Goal: Task Accomplishment & Management: Manage account settings

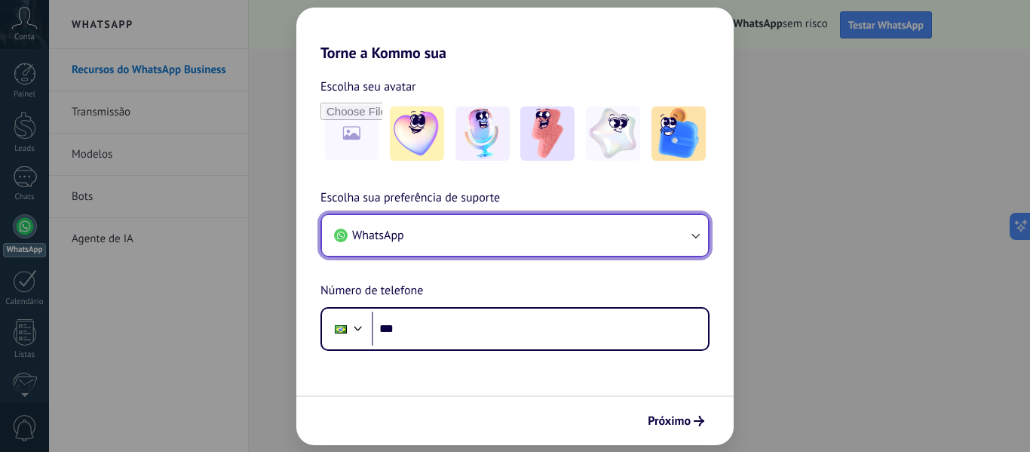
click at [578, 229] on button "WhatsApp" at bounding box center [515, 235] width 386 height 41
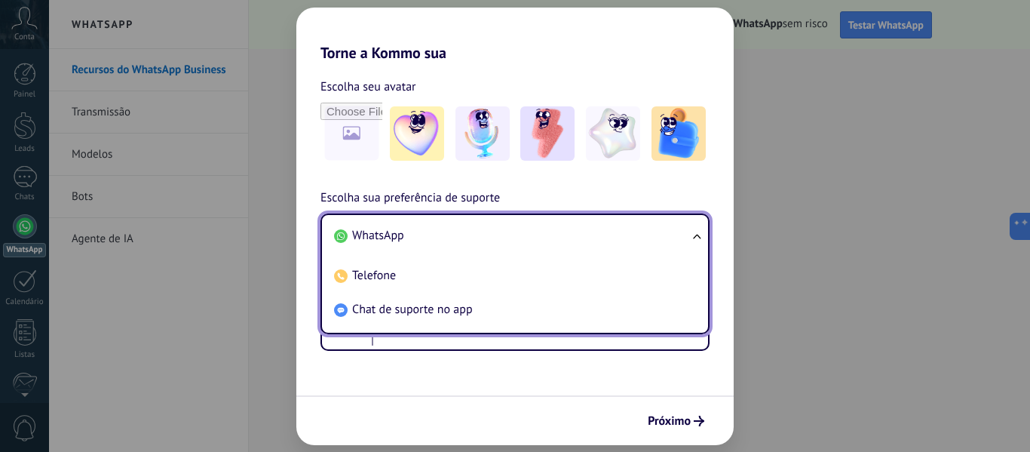
click at [692, 192] on div "Escolha sua preferência de suporte WhatsApp WhatsApp Telefone Chat de suporte n…" at bounding box center [514, 270] width 437 height 162
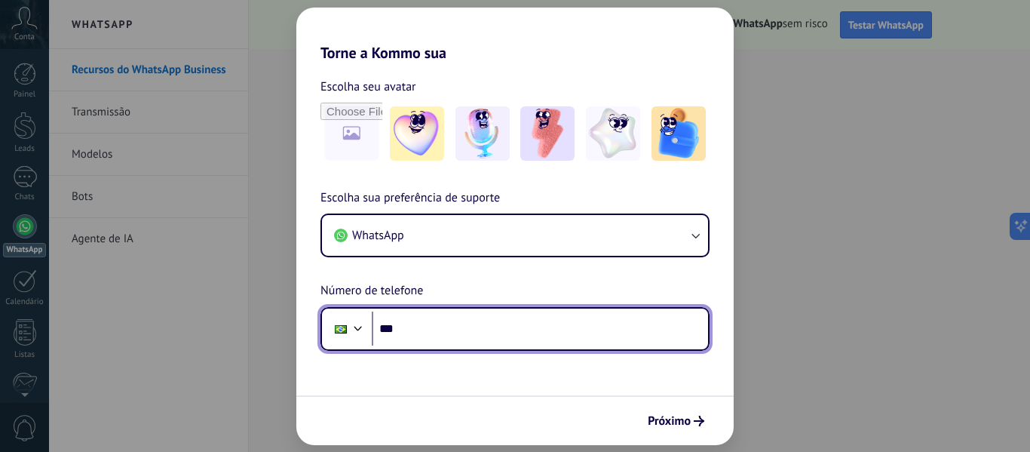
click at [485, 339] on input "***" at bounding box center [540, 328] width 336 height 35
type input "**********"
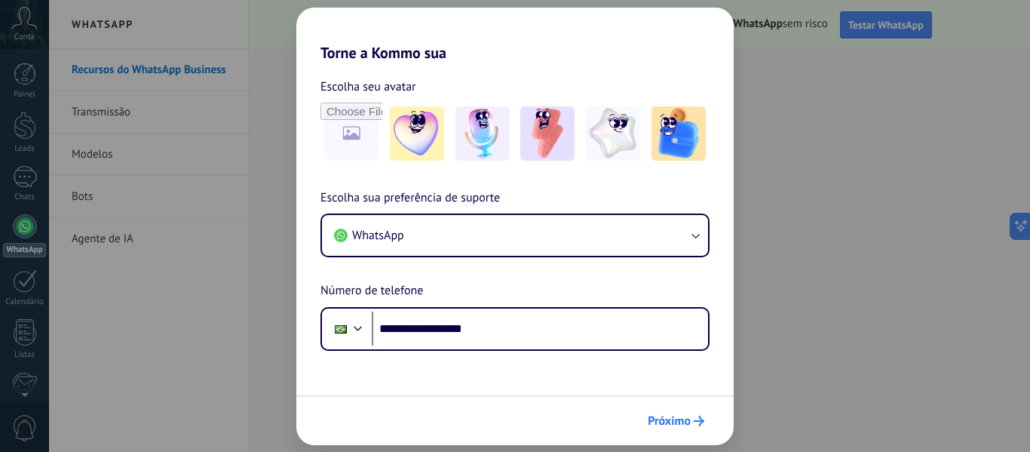
click at [692, 420] on span "Próximo" at bounding box center [676, 421] width 57 height 11
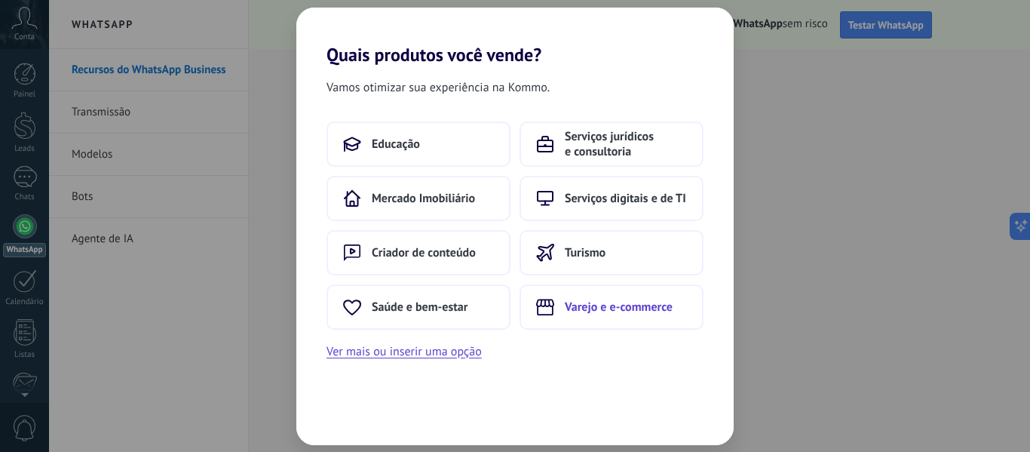
click at [605, 316] on button "Varejo e e-commerce" at bounding box center [612, 306] width 184 height 45
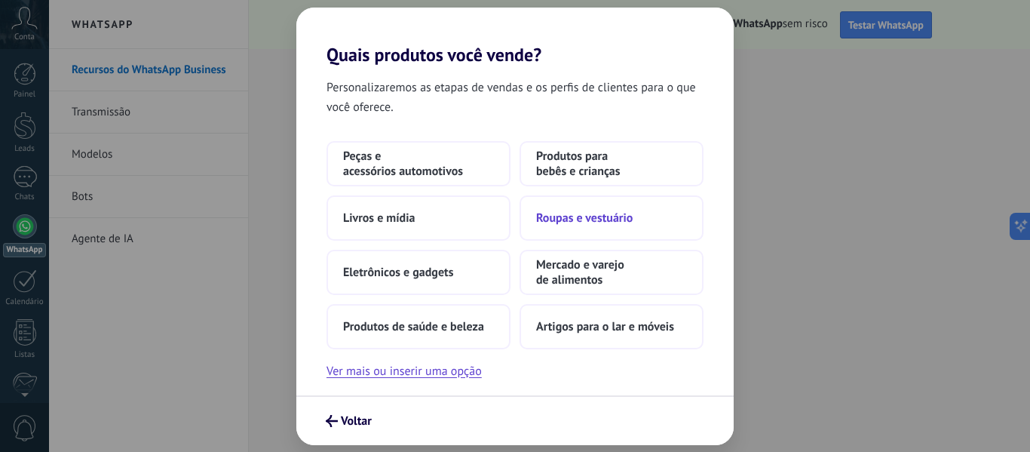
click at [606, 226] on button "Roupas e vestuário" at bounding box center [612, 217] width 184 height 45
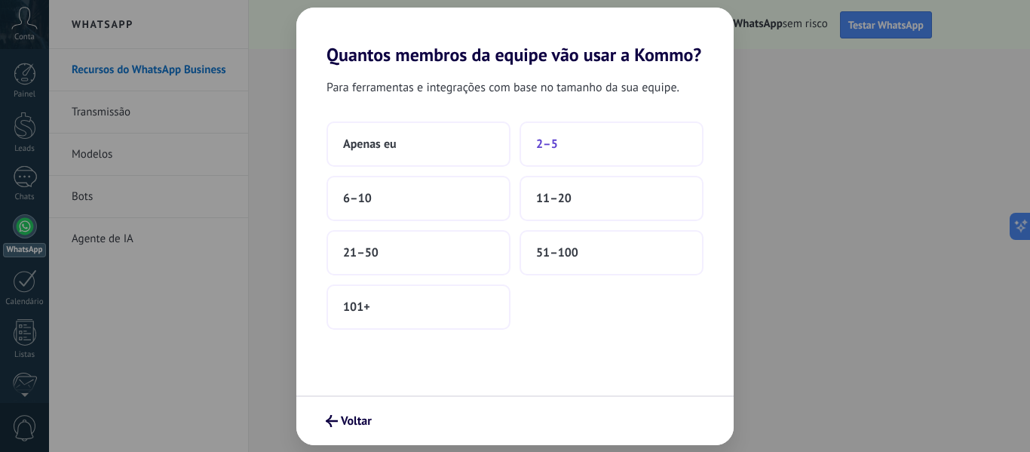
click at [641, 143] on button "2–5" at bounding box center [612, 143] width 184 height 45
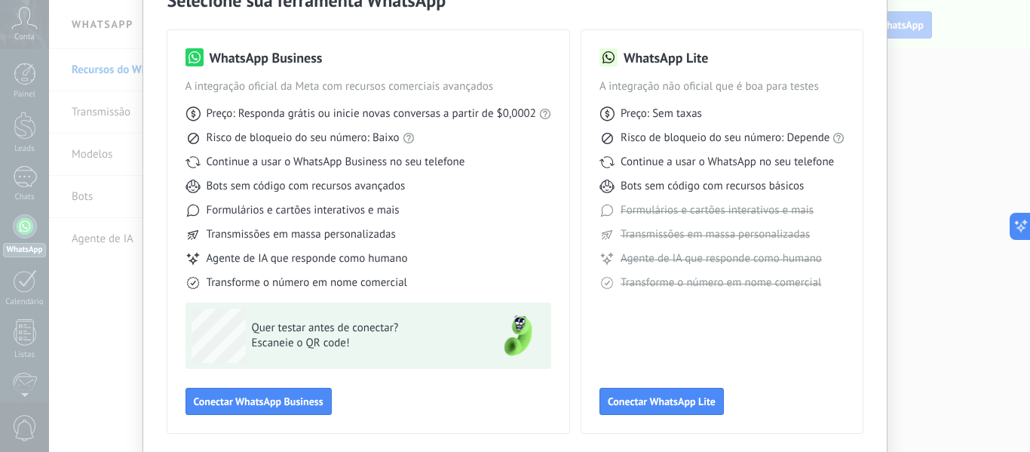
scroll to position [106, 0]
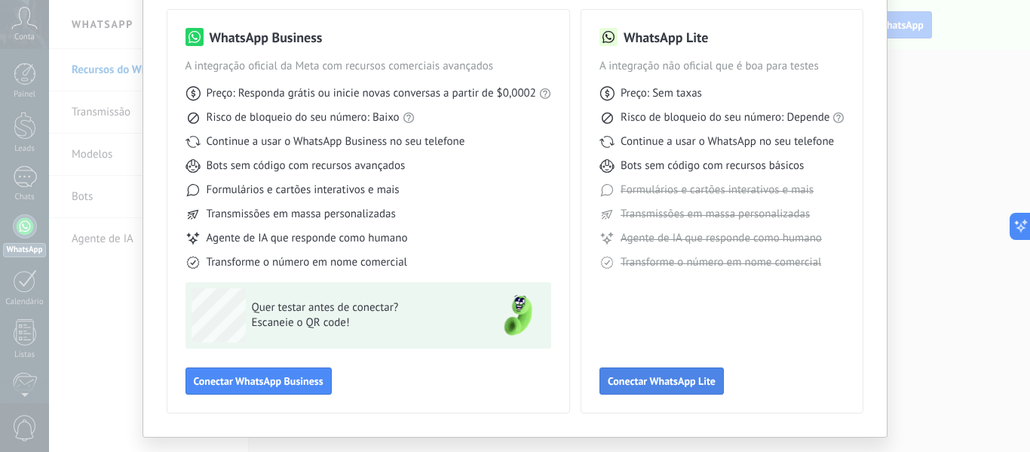
click at [674, 384] on span "Conectar WhatsApp Lite" at bounding box center [662, 381] width 108 height 11
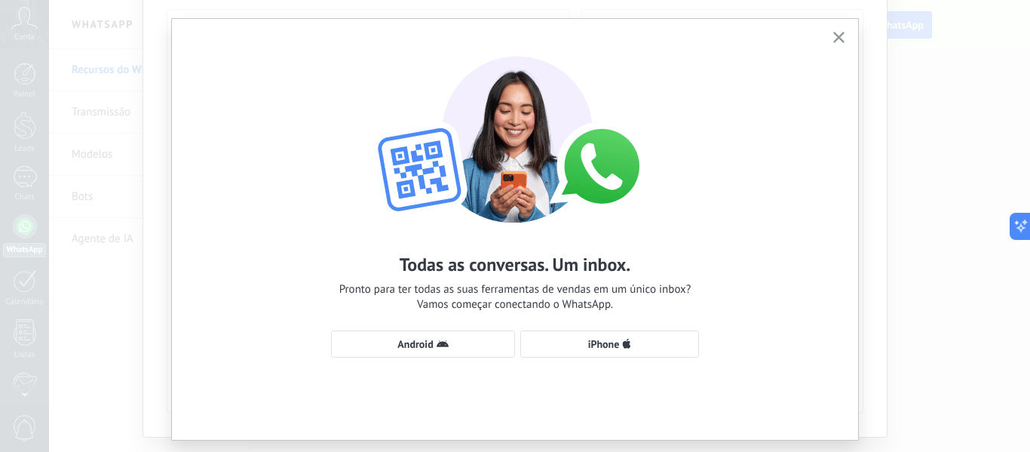
scroll to position [35, 0]
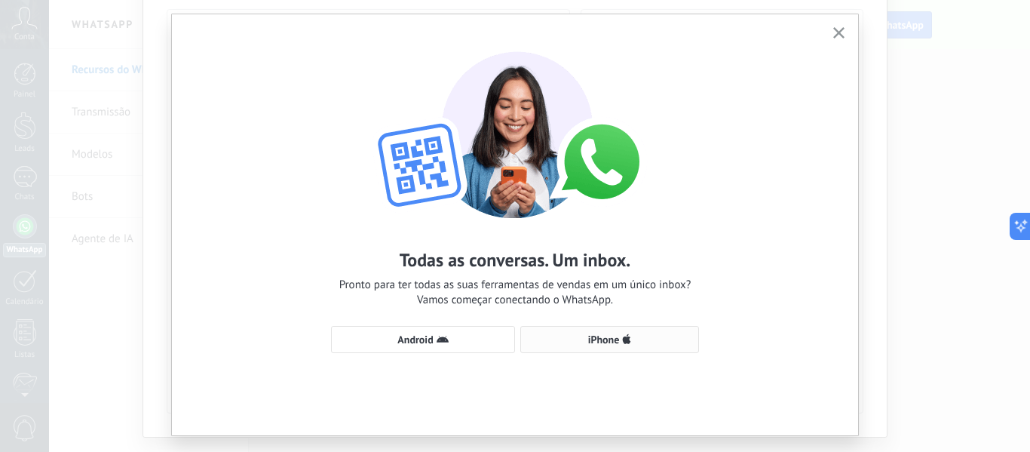
click at [660, 348] on button "iPhone" at bounding box center [609, 339] width 179 height 27
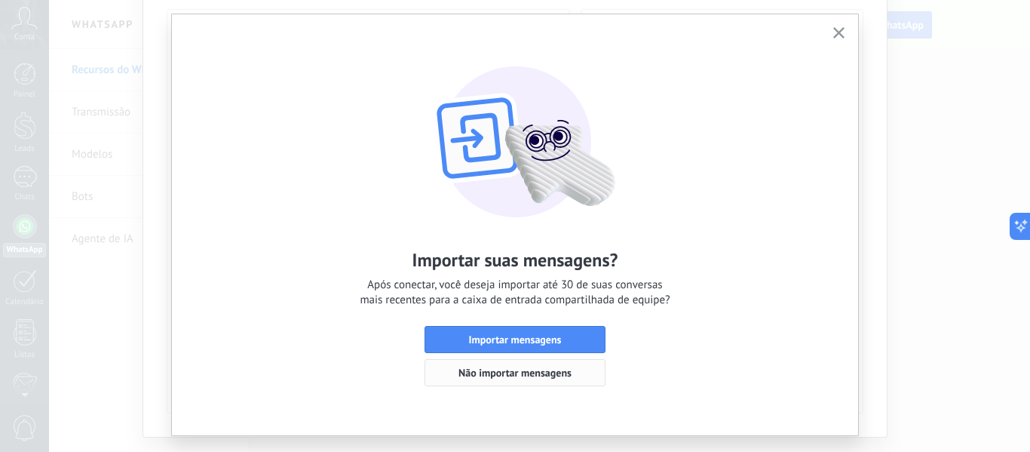
click at [571, 372] on span "Não importar mensagens" at bounding box center [515, 372] width 164 height 11
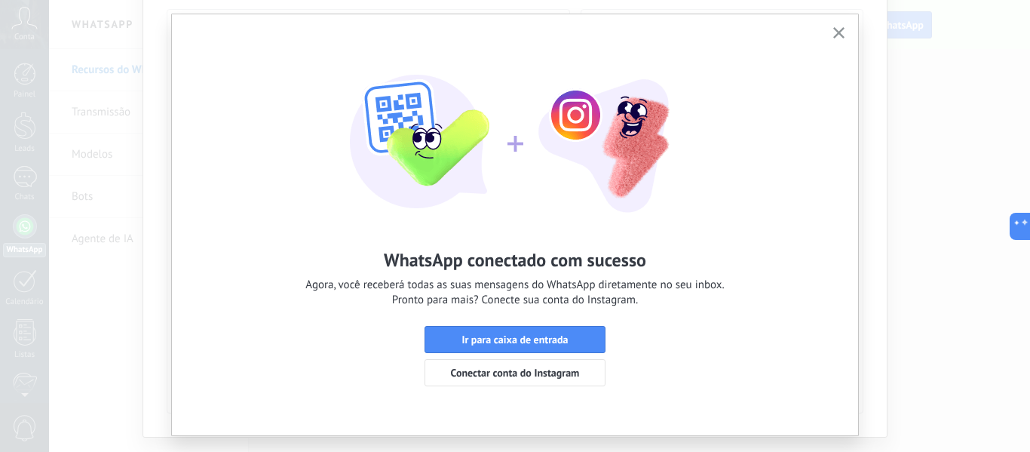
click at [571, 372] on span "Conectar conta do Instagram" at bounding box center [515, 372] width 129 height 11
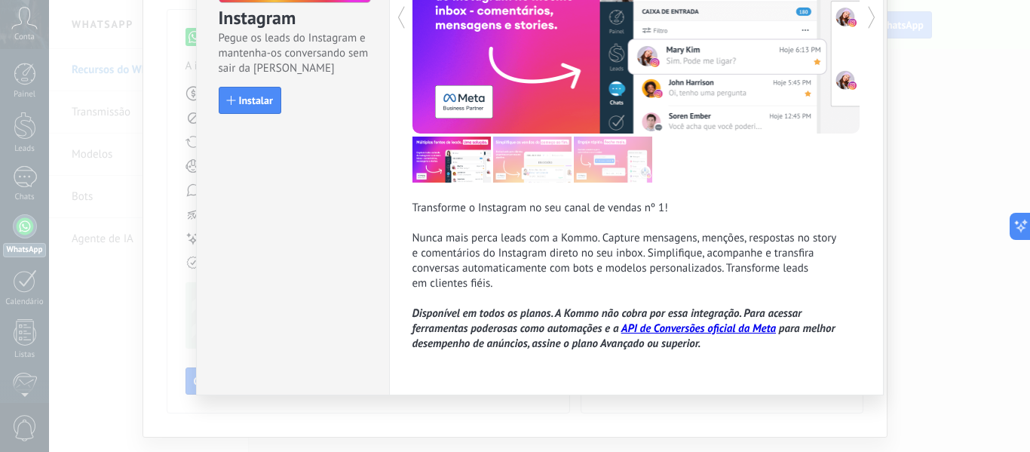
scroll to position [0, 0]
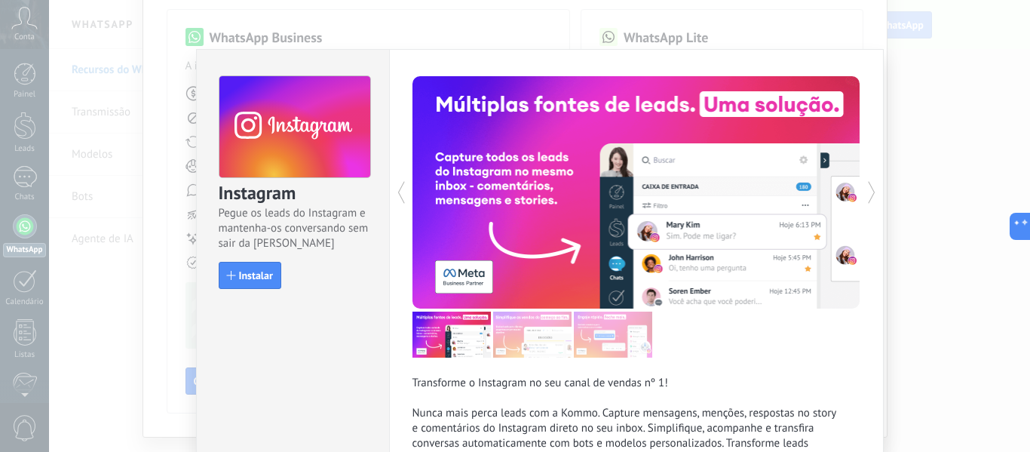
click at [175, 233] on div "Instagram Pegue os leads do Instagram e mantenha-os conversando sem sair da Kom…" at bounding box center [539, 226] width 981 height 452
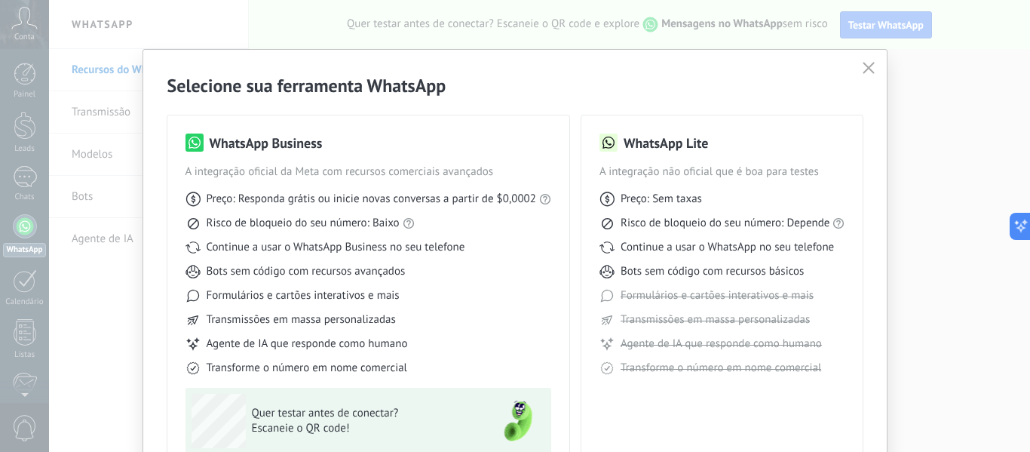
click at [859, 62] on button "button" at bounding box center [869, 68] width 20 height 21
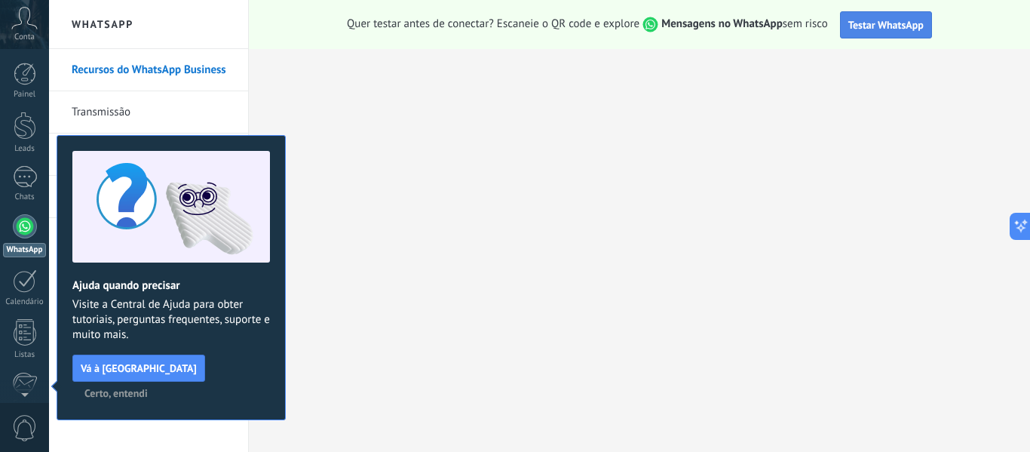
click at [876, 25] on span "Testar WhatsApp" at bounding box center [885, 25] width 75 height 14
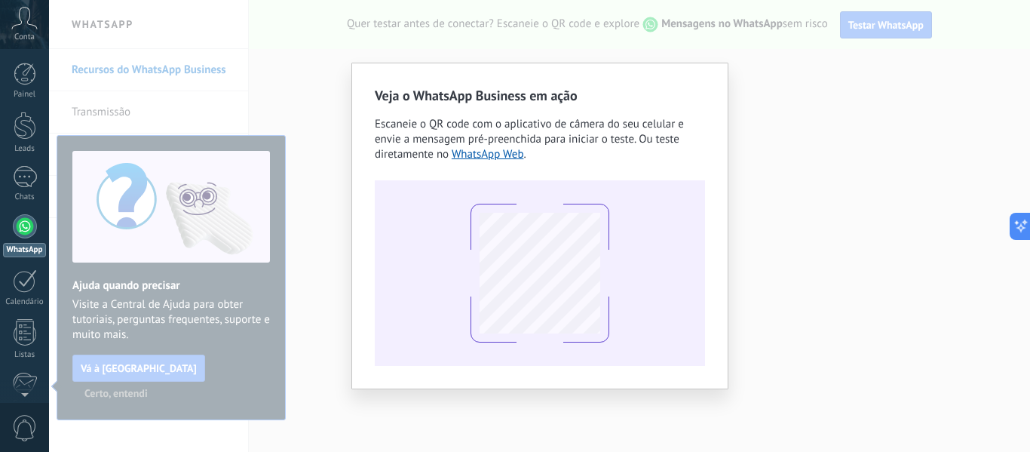
click at [791, 105] on div "Veja o WhatsApp Business em ação Escaneie o QR code com o aplicativo de câmera …" at bounding box center [539, 226] width 981 height 452
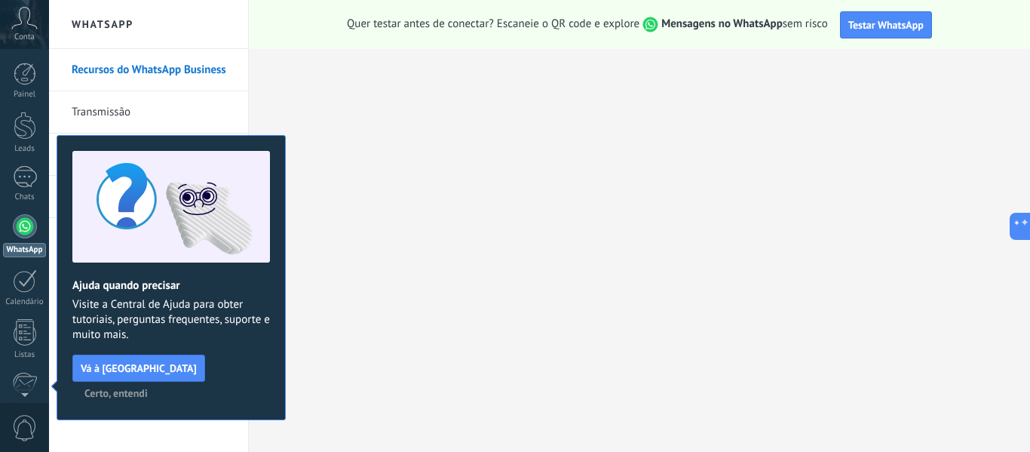
click at [175, 112] on link "Transmissão" at bounding box center [152, 112] width 161 height 42
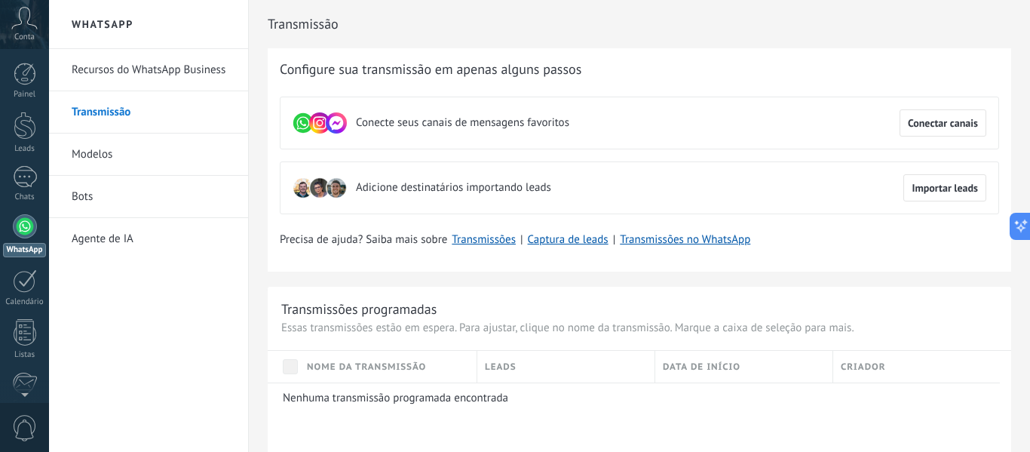
click at [96, 23] on h2 "WhatsApp" at bounding box center [148, 24] width 161 height 49
click at [17, 79] on div at bounding box center [25, 74] width 23 height 23
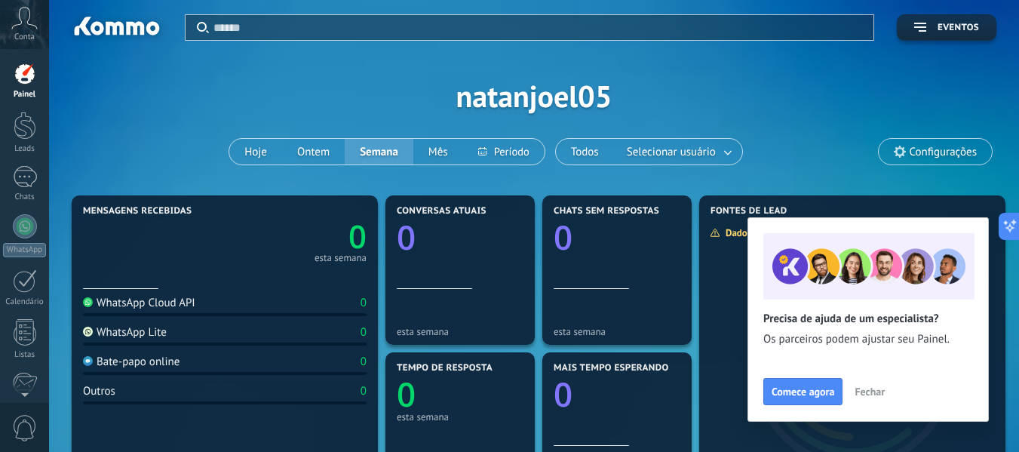
click at [25, 36] on span "Conta" at bounding box center [24, 37] width 20 height 10
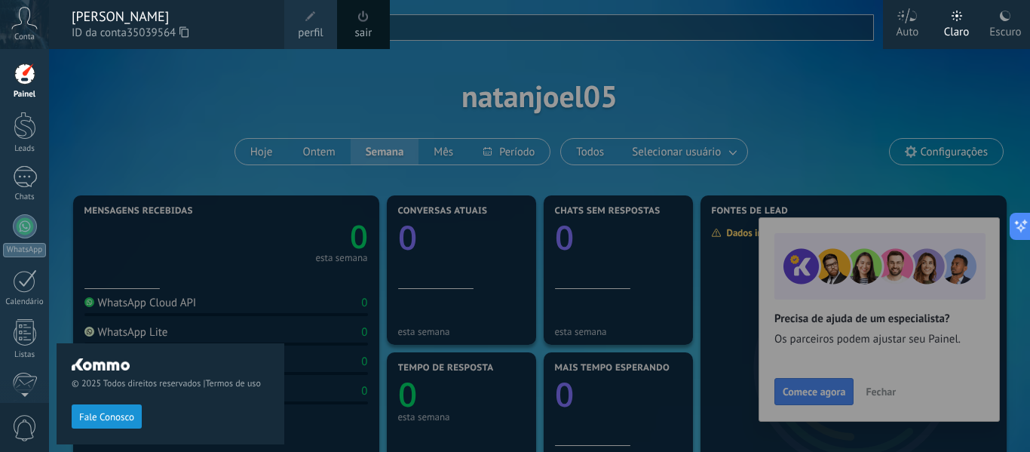
click at [25, 36] on span "Conta" at bounding box center [24, 37] width 20 height 10
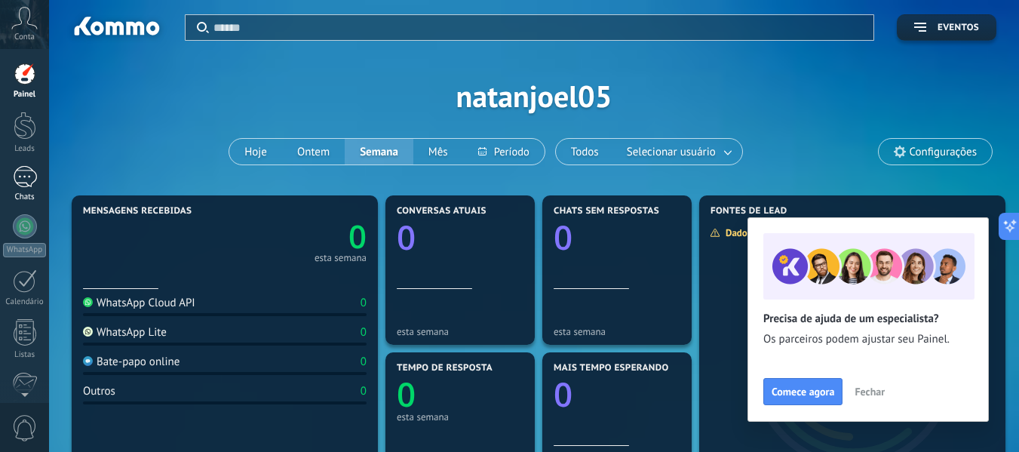
click at [37, 179] on link "Chats" at bounding box center [24, 184] width 49 height 36
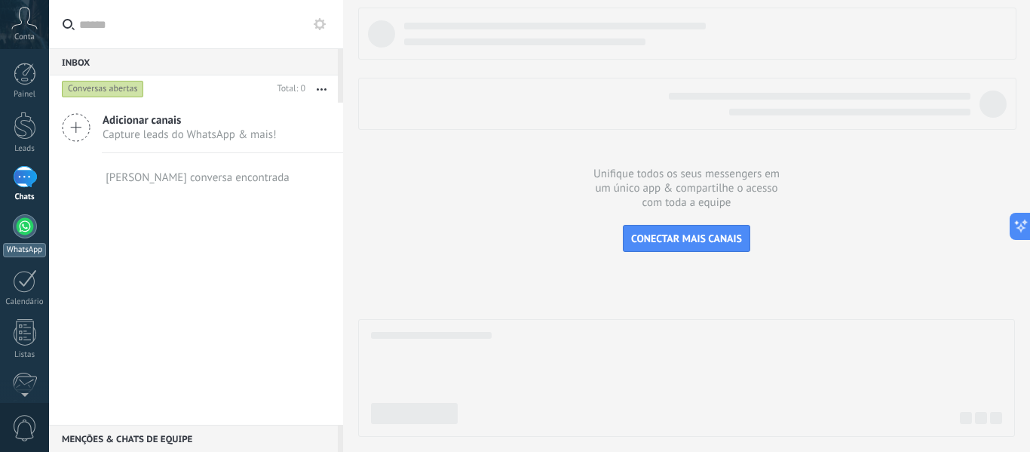
click at [9, 240] on link "WhatsApp" at bounding box center [24, 235] width 49 height 43
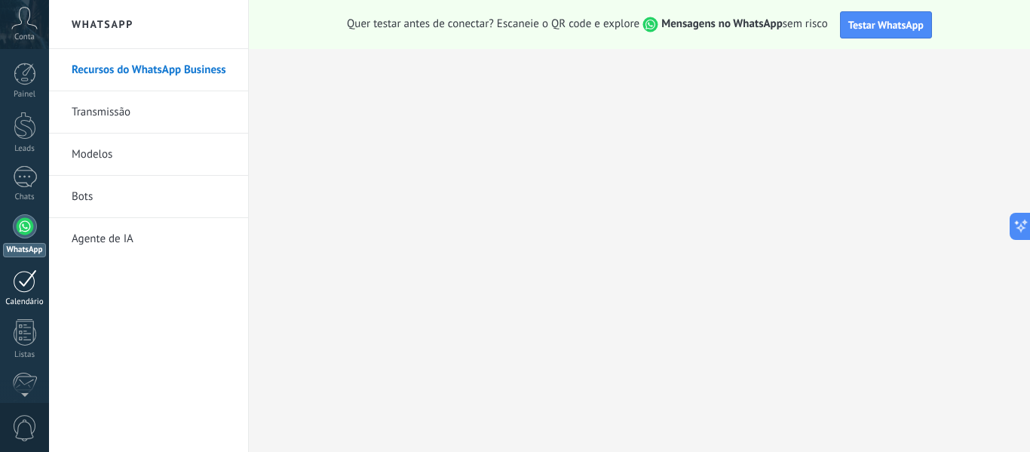
click at [23, 271] on div at bounding box center [25, 280] width 24 height 23
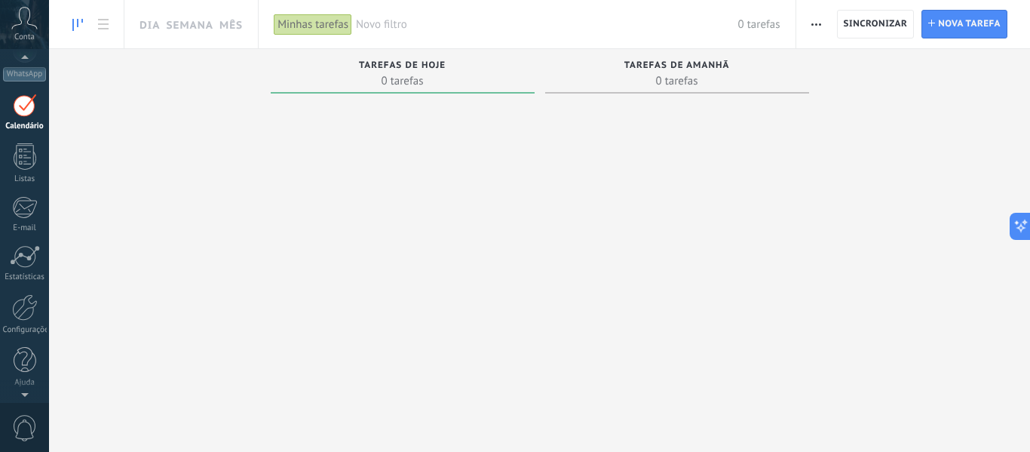
scroll to position [44, 0]
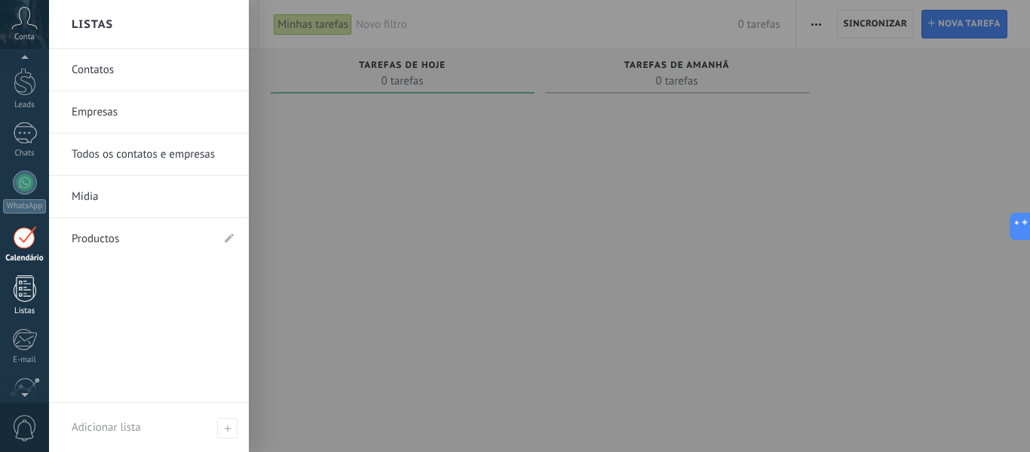
click at [18, 292] on div at bounding box center [25, 288] width 23 height 26
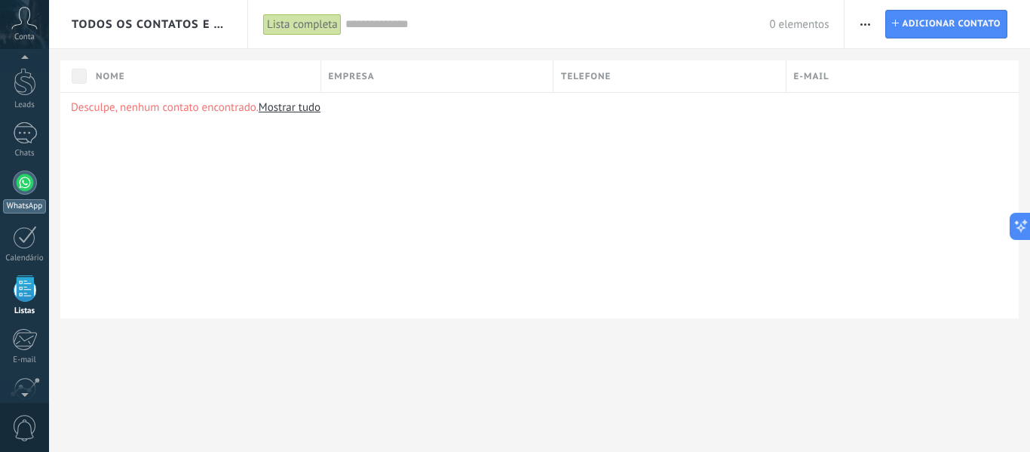
click at [36, 186] on div at bounding box center [25, 182] width 24 height 24
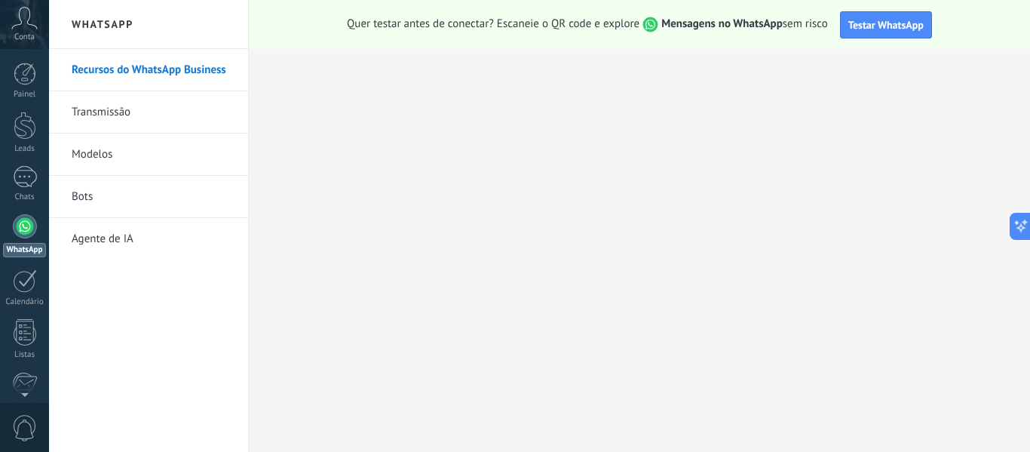
click at [140, 102] on link "Transmissão" at bounding box center [152, 112] width 161 height 42
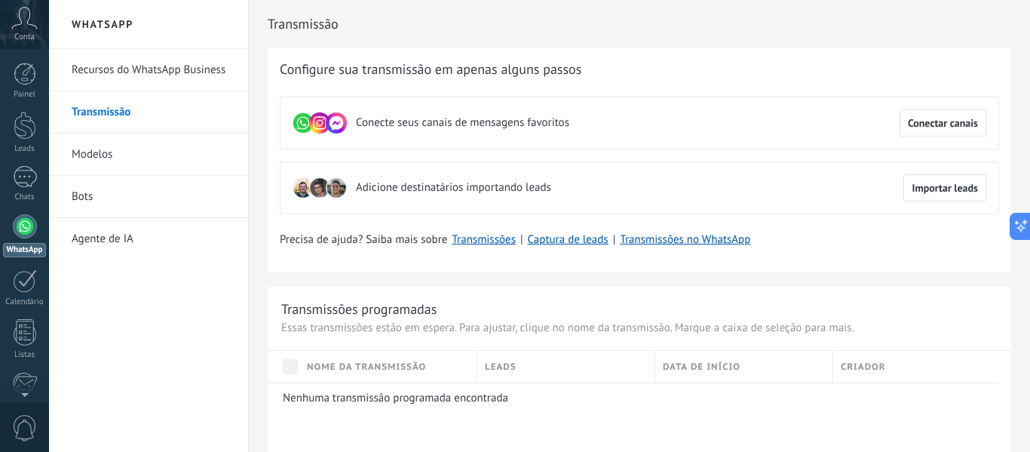
click at [136, 140] on link "Modelos" at bounding box center [152, 154] width 161 height 42
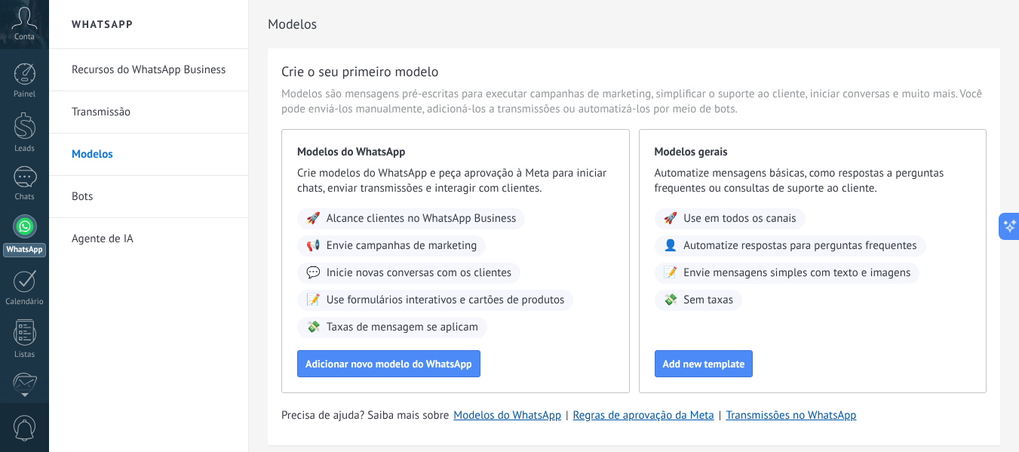
click at [118, 111] on link "Transmissão" at bounding box center [152, 112] width 161 height 42
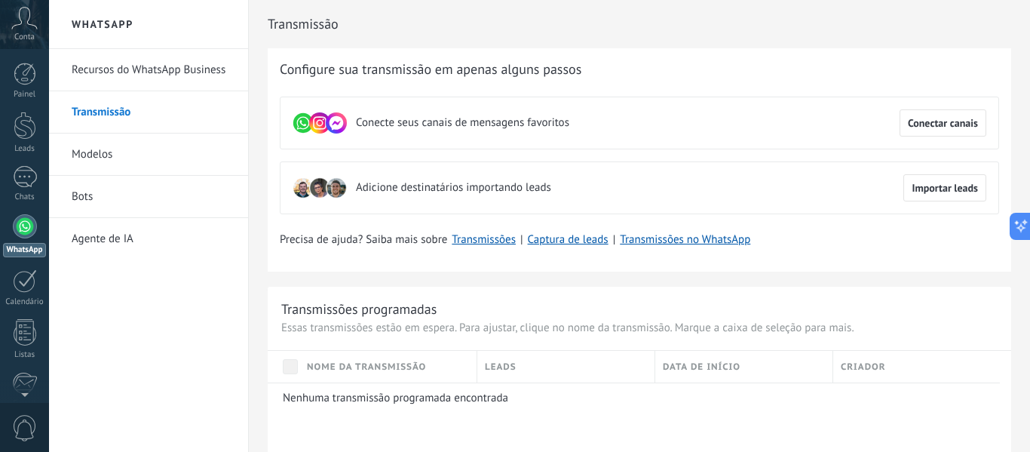
click at [119, 143] on link "Modelos" at bounding box center [152, 154] width 161 height 42
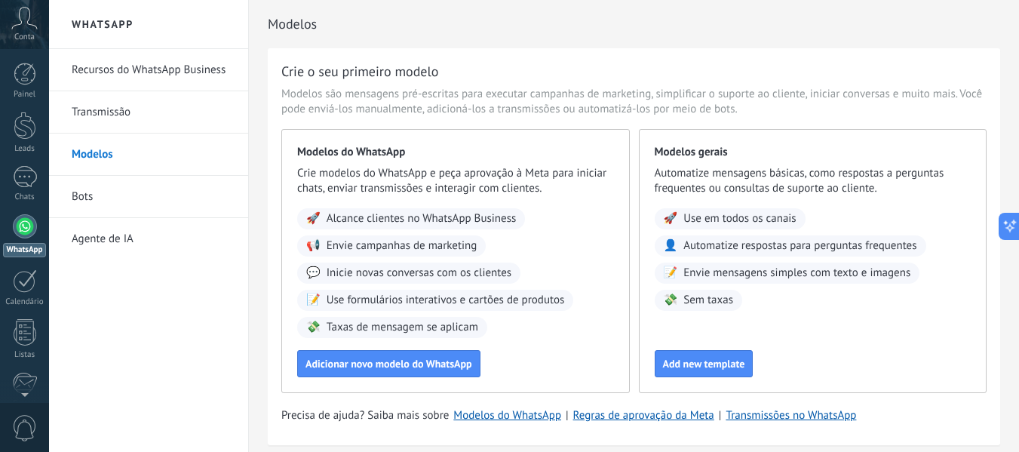
click at [124, 201] on link "Bots" at bounding box center [152, 197] width 161 height 42
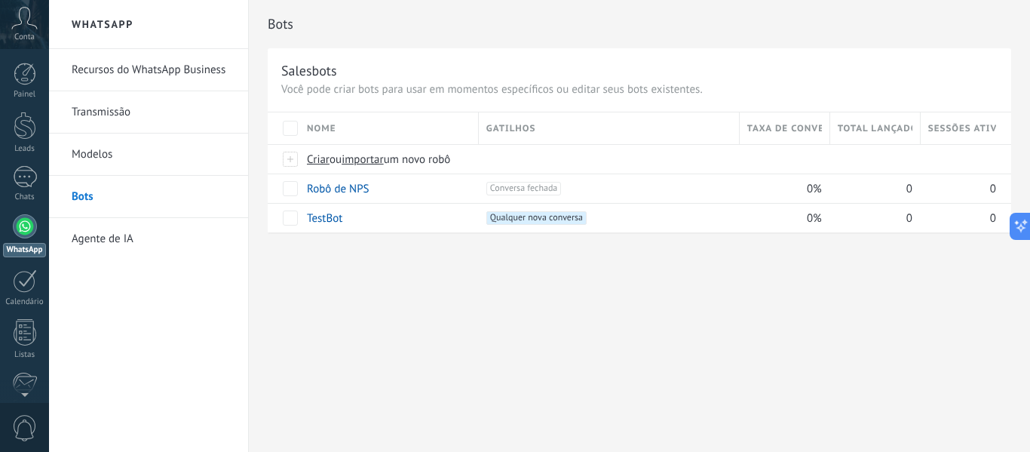
click at [20, 35] on span "Conta" at bounding box center [24, 37] width 20 height 10
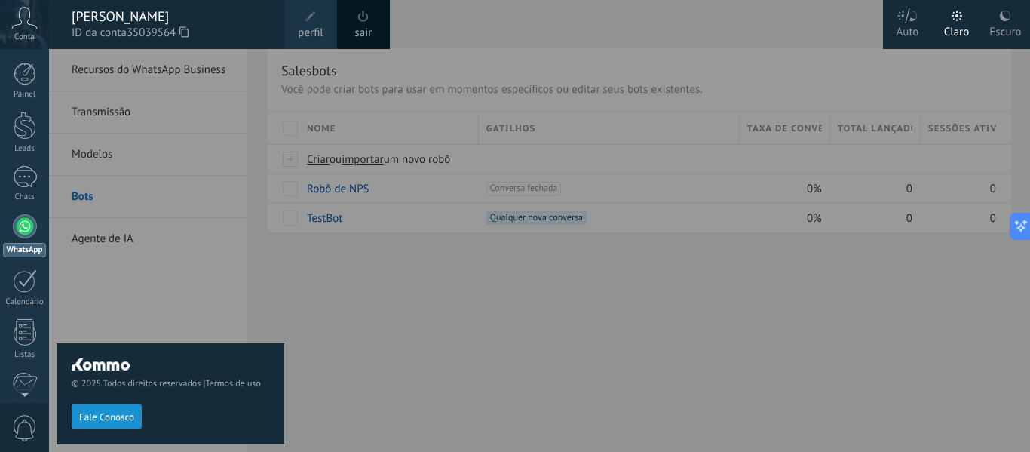
click at [309, 22] on span at bounding box center [310, 16] width 17 height 17
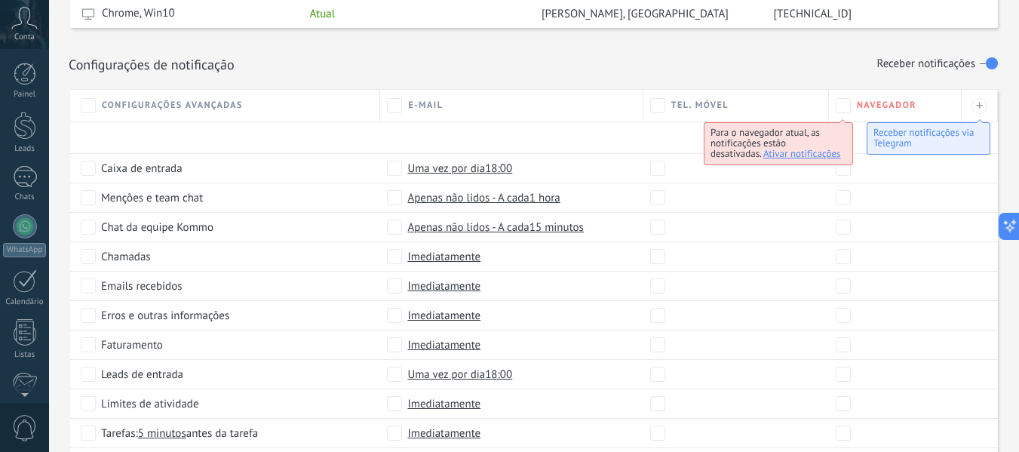
scroll to position [176, 0]
click at [25, 54] on div at bounding box center [24, 60] width 49 height 23
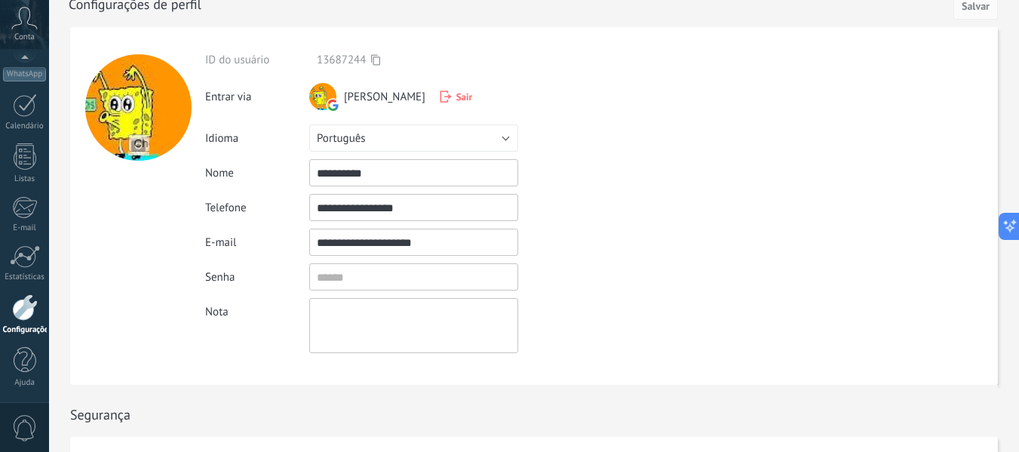
scroll to position [0, 0]
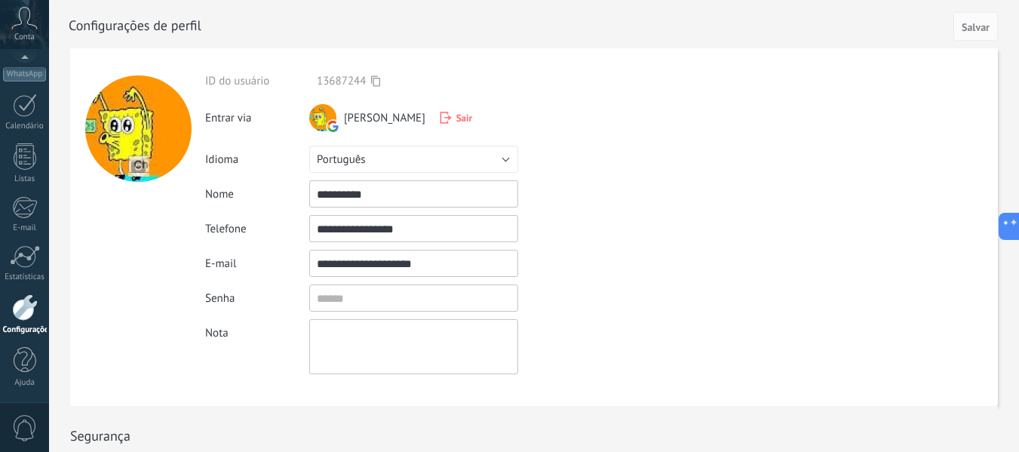
click at [456, 117] on span "Sair" at bounding box center [464, 118] width 16 height 13
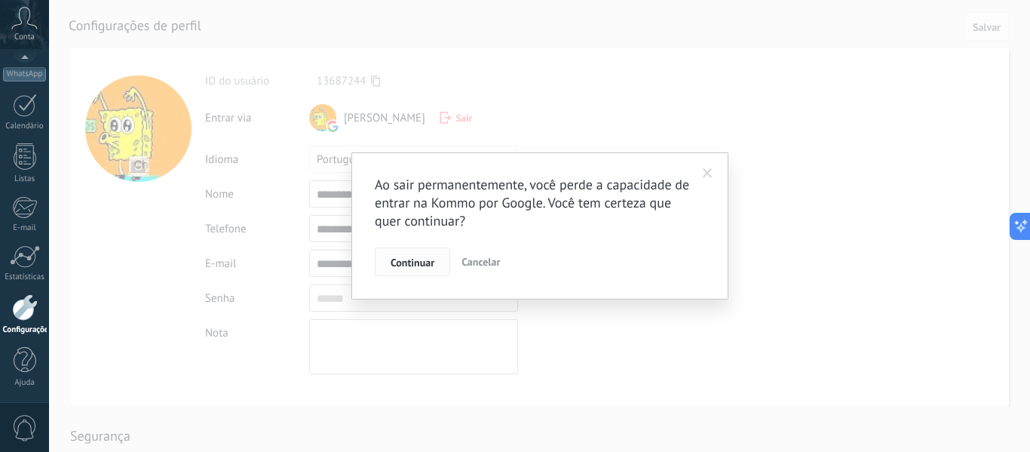
click at [411, 266] on span "Continuar" at bounding box center [413, 262] width 44 height 11
